Goal: Task Accomplishment & Management: Use online tool/utility

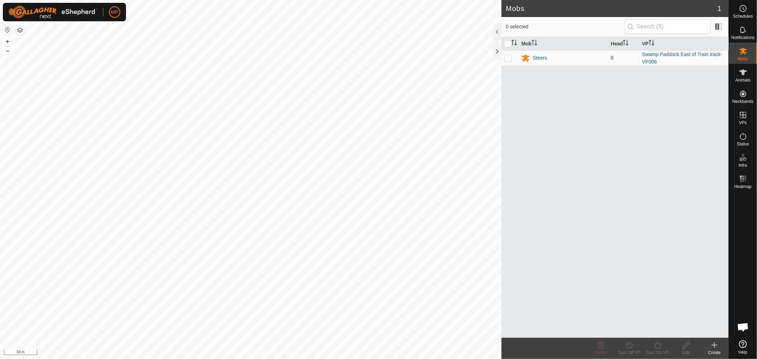
scroll to position [1394, 0]
click at [744, 76] on icon at bounding box center [743, 72] width 9 height 9
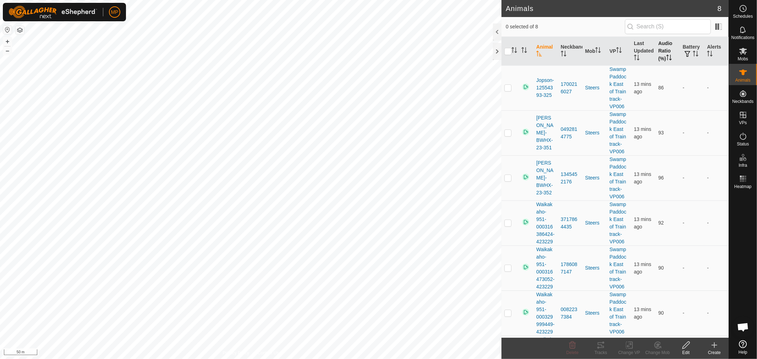
click at [659, 43] on th "Audio Ratio (%)" at bounding box center [668, 51] width 25 height 29
click at [506, 88] on p-checkbox at bounding box center [508, 88] width 7 height 6
checkbox input "true"
click at [599, 350] on div "Tracks" at bounding box center [601, 353] width 28 height 6
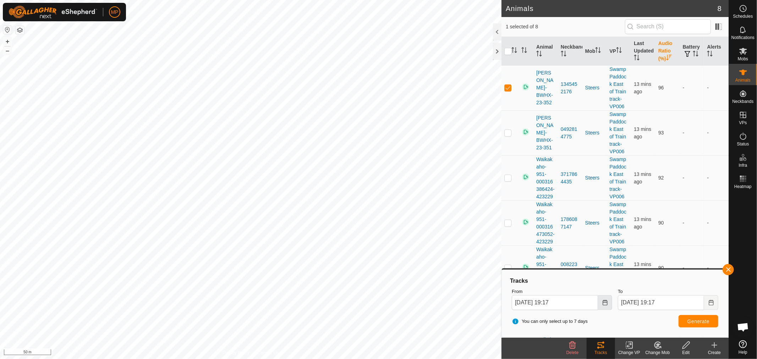
click at [604, 304] on icon "Choose Date" at bounding box center [606, 303] width 6 height 6
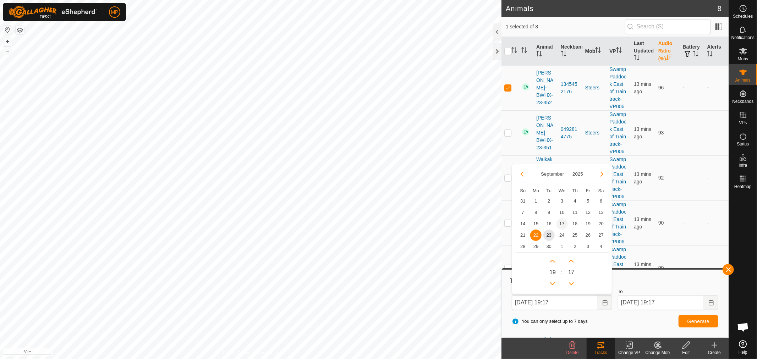
click at [563, 225] on span "17" at bounding box center [562, 223] width 11 height 11
type input "[DATE] 19:17"
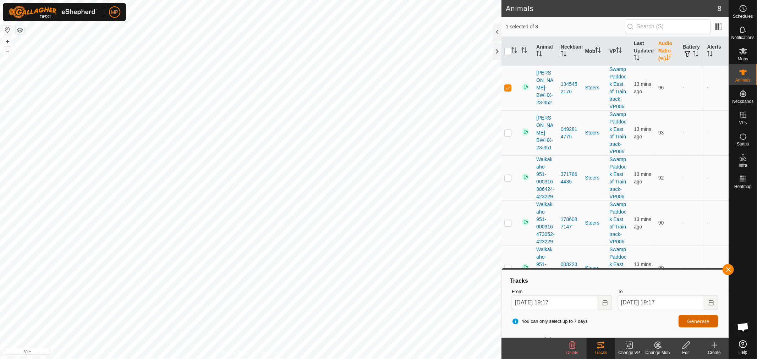
click at [702, 322] on span "Generate" at bounding box center [699, 322] width 22 height 6
click at [506, 89] on p-checkbox at bounding box center [508, 88] width 7 height 6
checkbox input "false"
click at [743, 182] on icon at bounding box center [743, 179] width 9 height 9
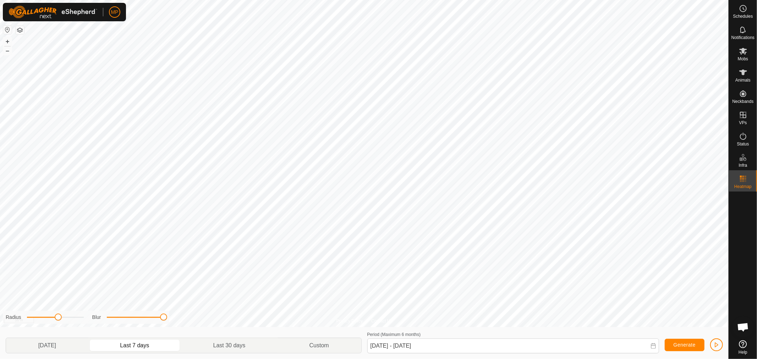
drag, startPoint x: 114, startPoint y: 319, endPoint x: 188, endPoint y: 332, distance: 75.8
click at [188, 332] on div "Radius Blur [DATE] Last 7 days Last 30 days Custom Period (Maximum 6 months) [D…" at bounding box center [364, 343] width 729 height 32
drag, startPoint x: 59, startPoint y: 317, endPoint x: 151, endPoint y: 319, distance: 91.6
click at [134, 329] on div "Radius Blur [DATE] Last 7 days Last 30 days Custom Period (Maximum 6 months) [D…" at bounding box center [364, 343] width 729 height 32
click at [748, 10] on icon at bounding box center [743, 8] width 9 height 9
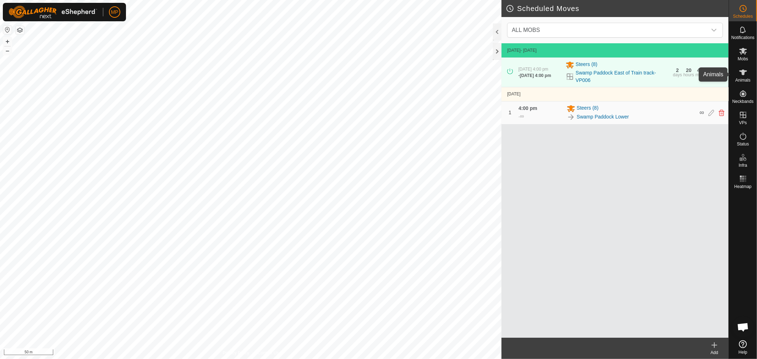
click at [747, 72] on icon at bounding box center [743, 72] width 9 height 9
